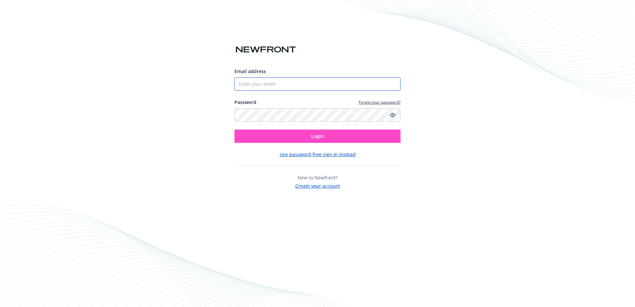
type input "[EMAIL_ADDRESS][DOMAIN_NAME]"
click at [338, 132] on button "Login" at bounding box center [317, 135] width 166 height 13
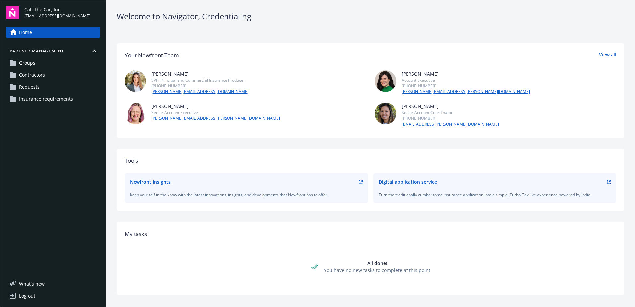
click at [42, 86] on link "Requests" at bounding box center [53, 87] width 95 height 11
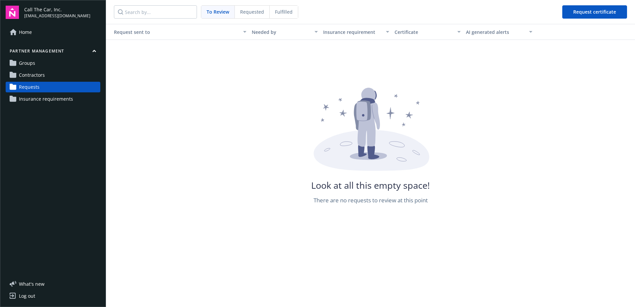
click at [30, 59] on span "Groups" at bounding box center [27, 63] width 16 height 11
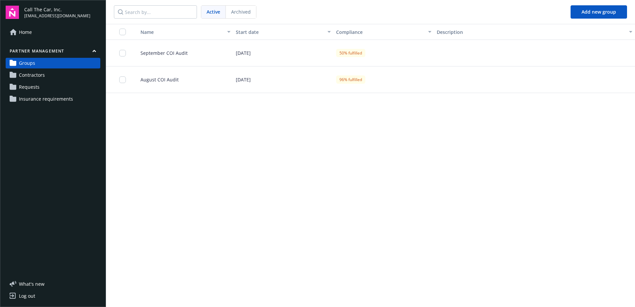
click at [164, 51] on span "September COI Audit" at bounding box center [161, 52] width 52 height 7
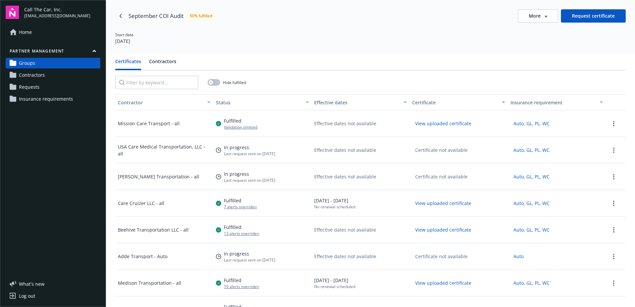
click at [38, 86] on span "Requests" at bounding box center [29, 87] width 21 height 11
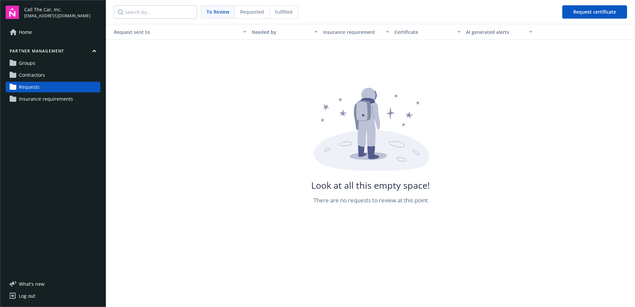
click at [248, 10] on span "Requested" at bounding box center [252, 11] width 24 height 7
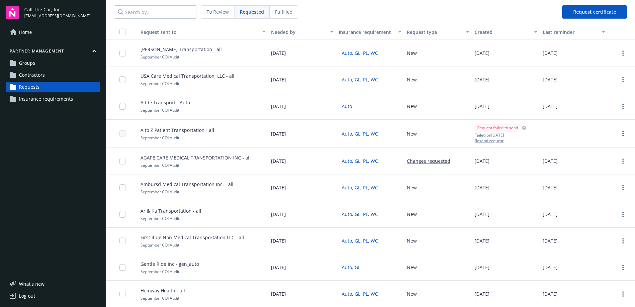
click at [42, 73] on span "Contractors" at bounding box center [32, 75] width 26 height 11
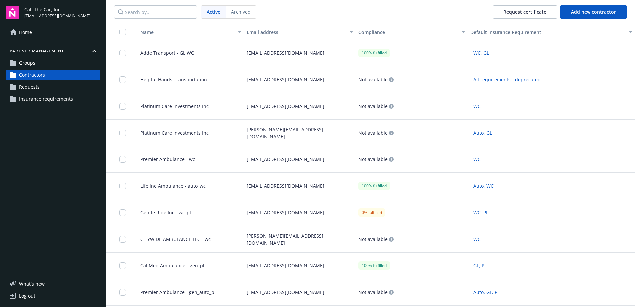
click at [38, 62] on link "Groups" at bounding box center [53, 63] width 95 height 11
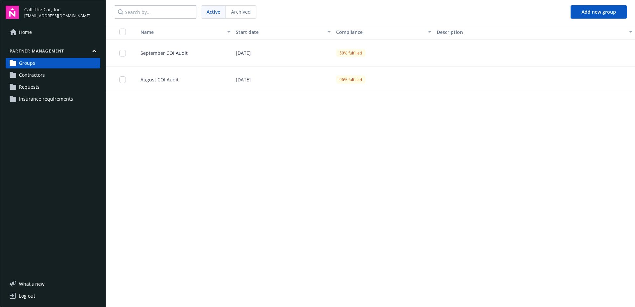
click at [181, 51] on span "September COI Audit" at bounding box center [161, 52] width 52 height 7
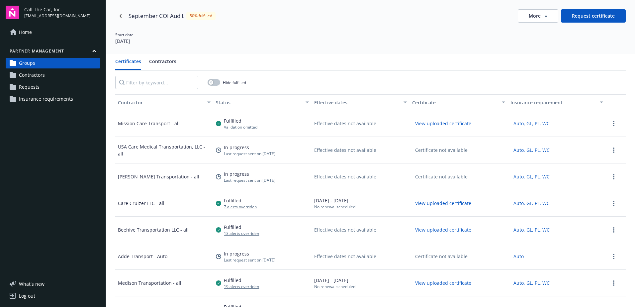
click at [31, 73] on span "Contractors" at bounding box center [32, 75] width 26 height 11
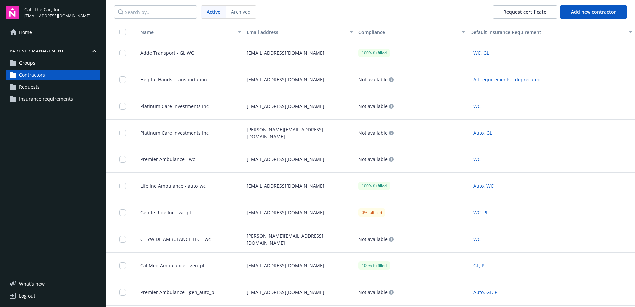
click at [51, 64] on link "Groups" at bounding box center [53, 63] width 95 height 11
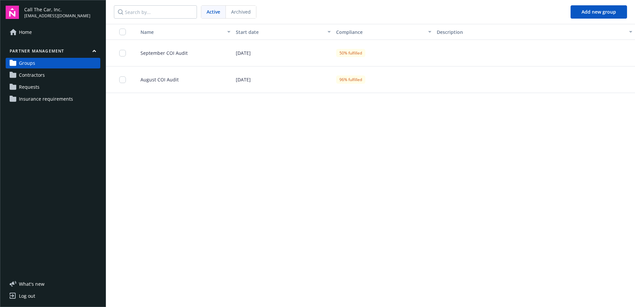
click at [168, 52] on span "September COI Audit" at bounding box center [161, 52] width 52 height 7
